Goal: Book appointment/travel/reservation

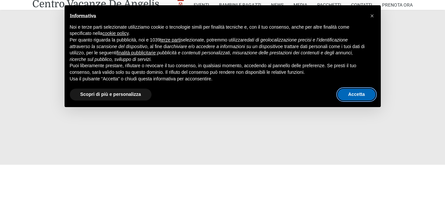
click at [359, 97] on button "Accetta" at bounding box center [357, 95] width 38 height 12
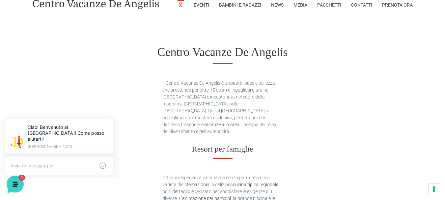
scroll to position [297, 0]
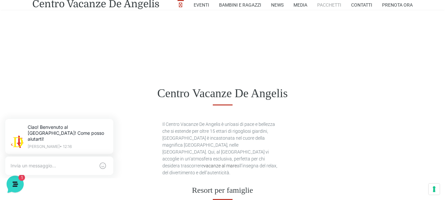
click at [330, 6] on link "Pacchetti" at bounding box center [330, 5] width 24 height 10
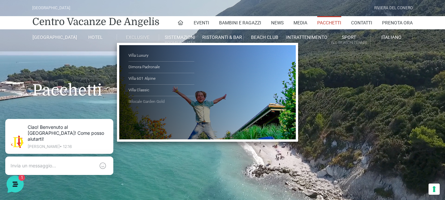
click at [156, 103] on link "Bilocale Garden Gold" at bounding box center [162, 101] width 66 height 11
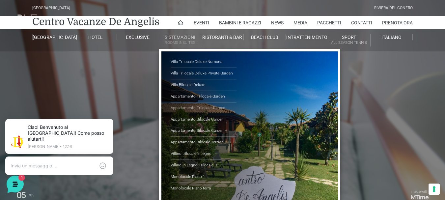
click at [189, 109] on link "Appartamento Trilocale Terrace" at bounding box center [204, 109] width 66 height 12
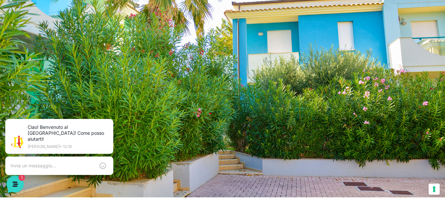
scroll to position [66, 0]
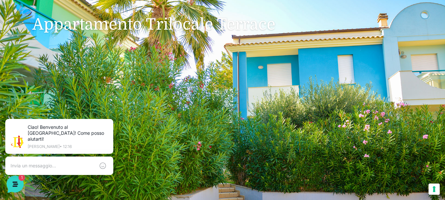
click at [111, 121] on icon at bounding box center [111, 120] width 5 height 5
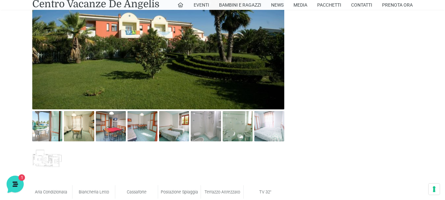
scroll to position [363, 0]
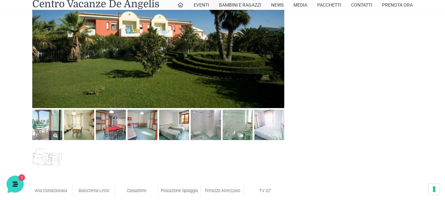
click at [36, 127] on img at bounding box center [47, 125] width 30 height 30
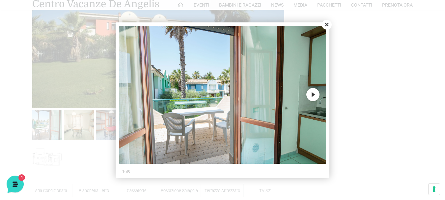
click at [313, 92] on button "Next" at bounding box center [313, 94] width 13 height 13
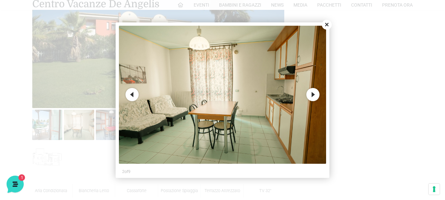
click at [313, 93] on button "Next" at bounding box center [313, 94] width 13 height 13
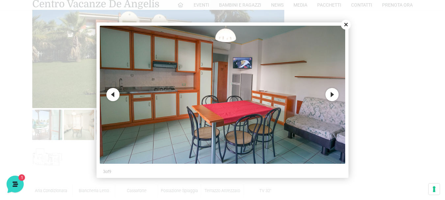
click at [336, 98] on button "Next" at bounding box center [332, 94] width 13 height 13
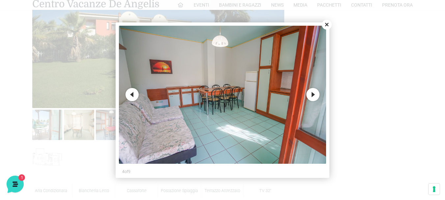
click at [312, 92] on button "Next" at bounding box center [313, 94] width 13 height 13
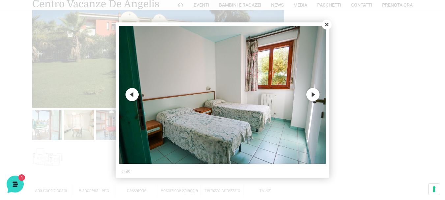
click at [313, 97] on button "Next" at bounding box center [313, 94] width 13 height 13
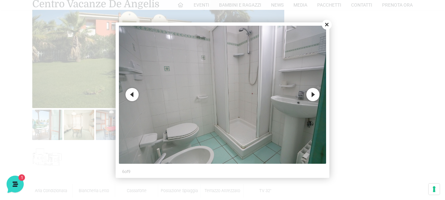
click at [313, 98] on button "Next" at bounding box center [313, 94] width 13 height 13
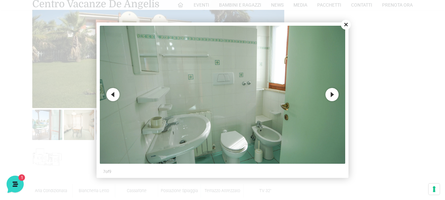
click at [333, 96] on button "Next" at bounding box center [332, 94] width 13 height 13
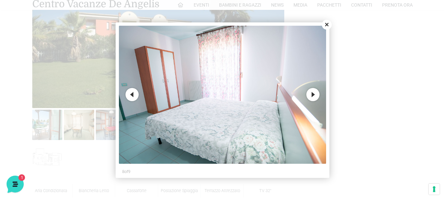
click at [313, 99] on button "Next" at bounding box center [313, 94] width 13 height 13
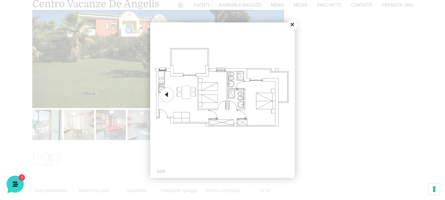
click at [292, 22] on button "Close" at bounding box center [293, 25] width 10 height 10
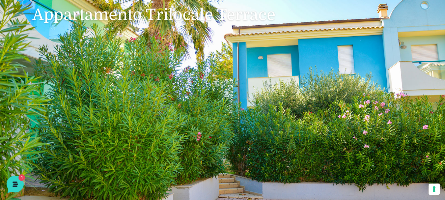
scroll to position [0, 0]
